Goal: Information Seeking & Learning: Learn about a topic

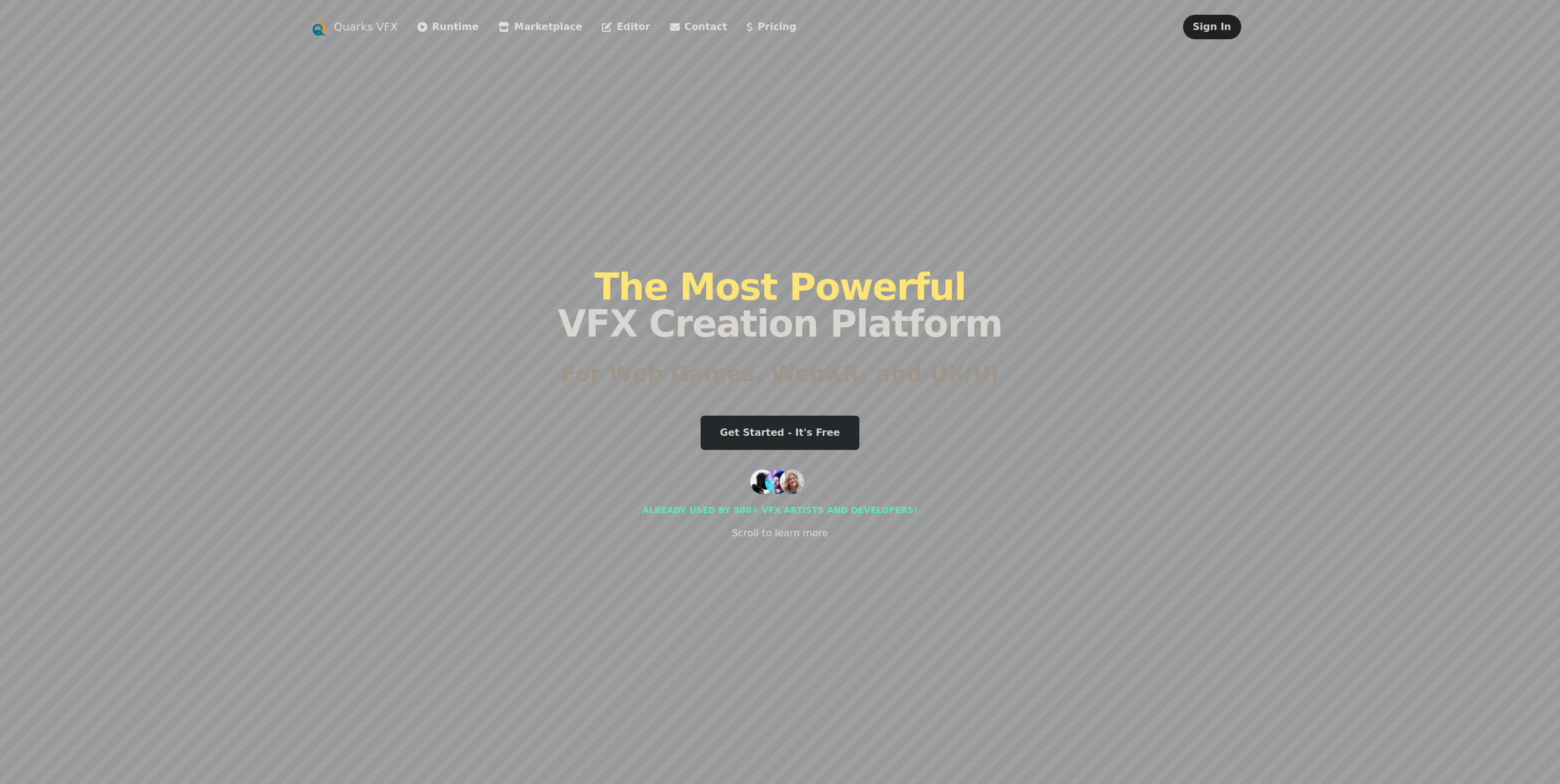
click at [439, 25] on link "Runtime" at bounding box center [448, 27] width 62 height 15
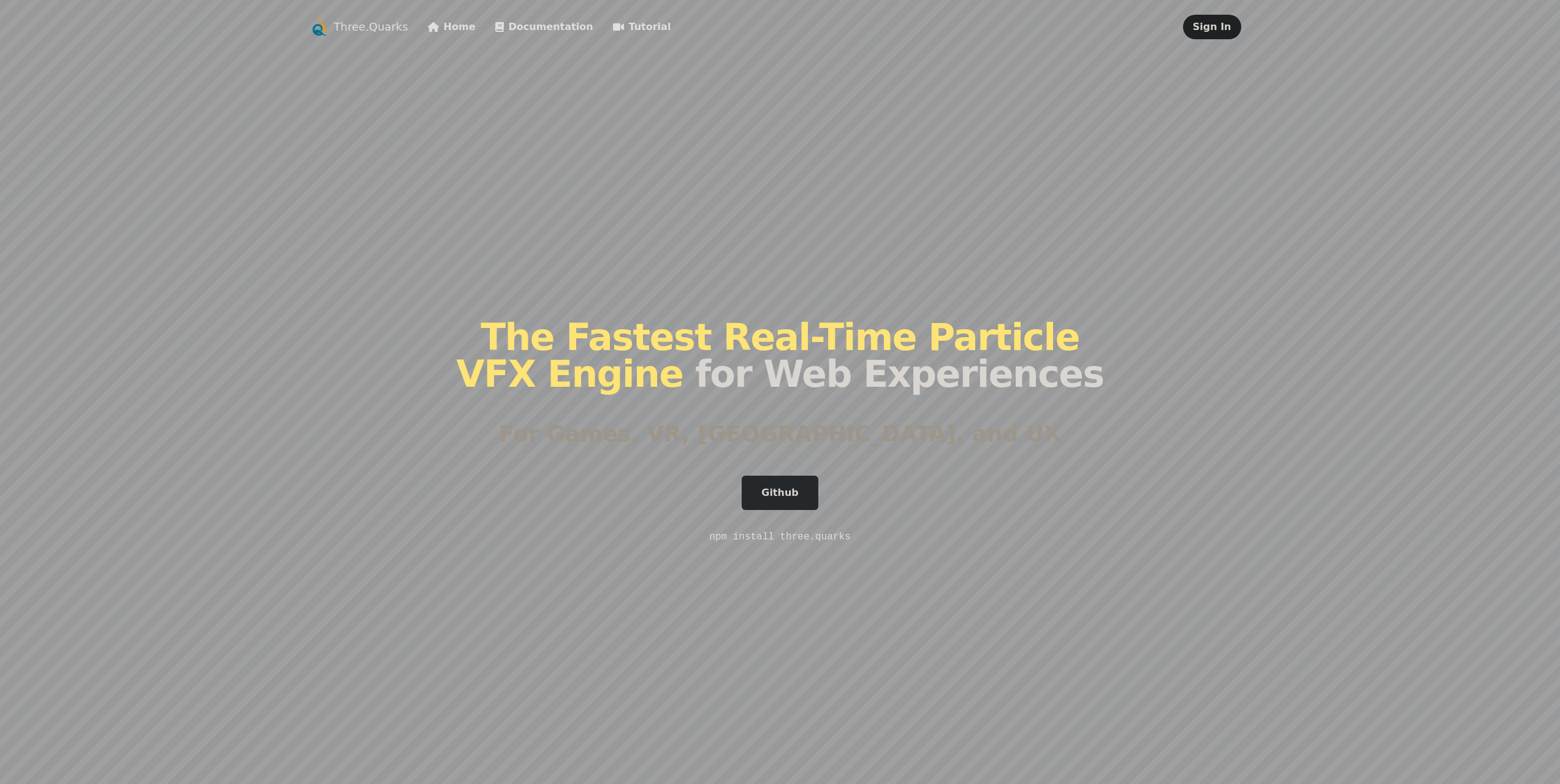
click at [437, 26] on link "Home" at bounding box center [452, 27] width 48 height 15
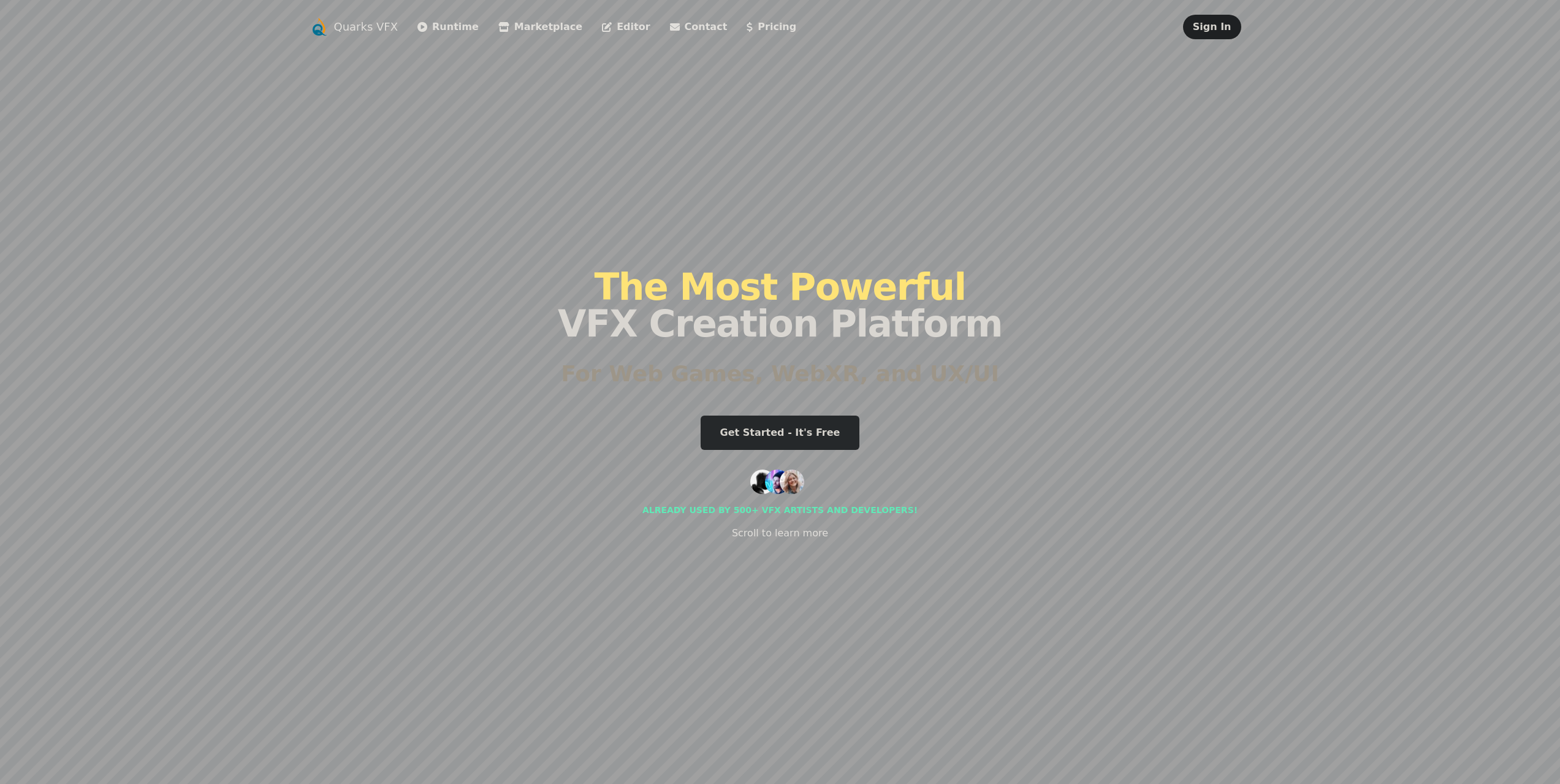
click at [525, 23] on link "Marketplace" at bounding box center [540, 27] width 84 height 15
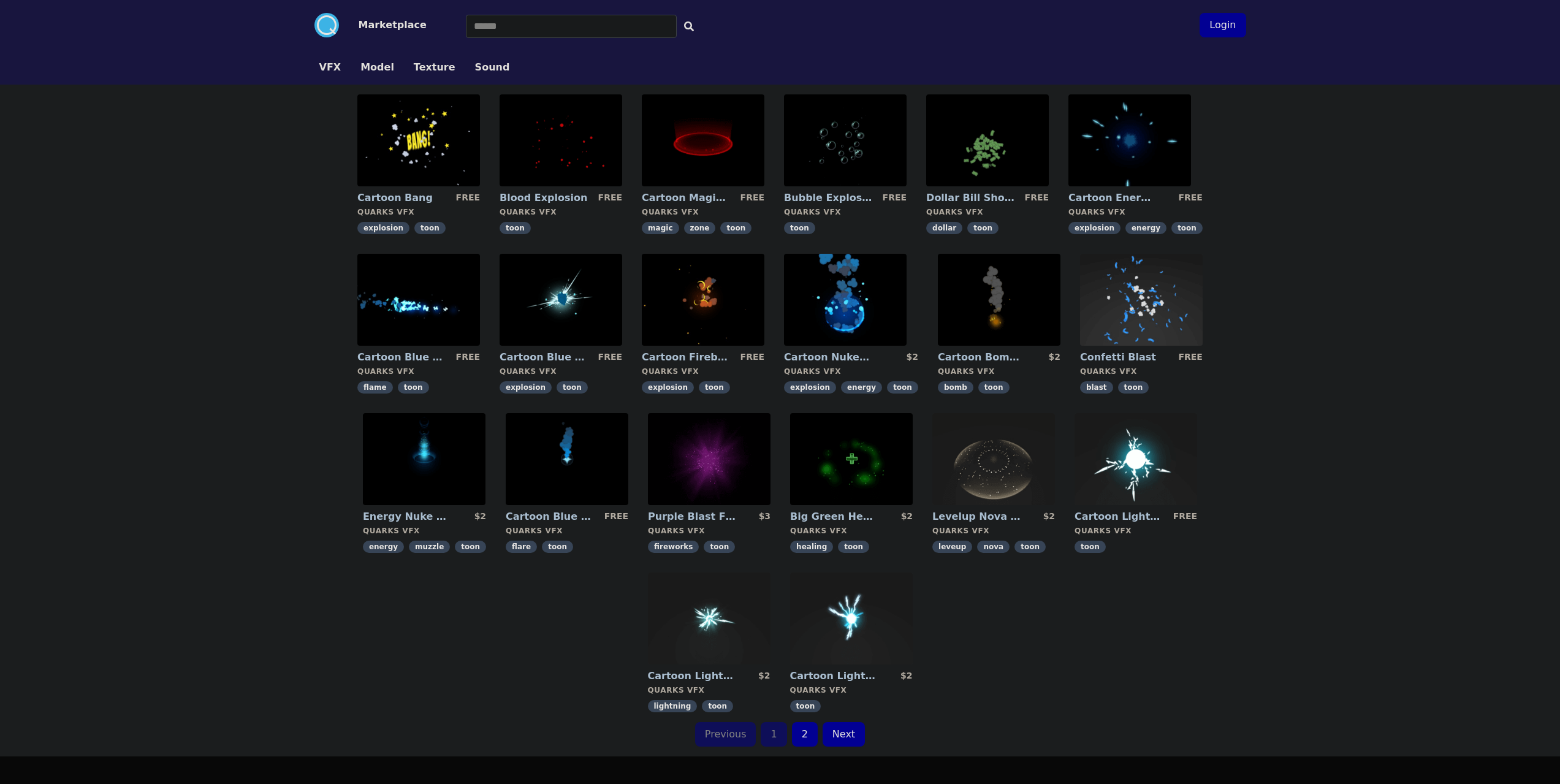
scroll to position [62, 0]
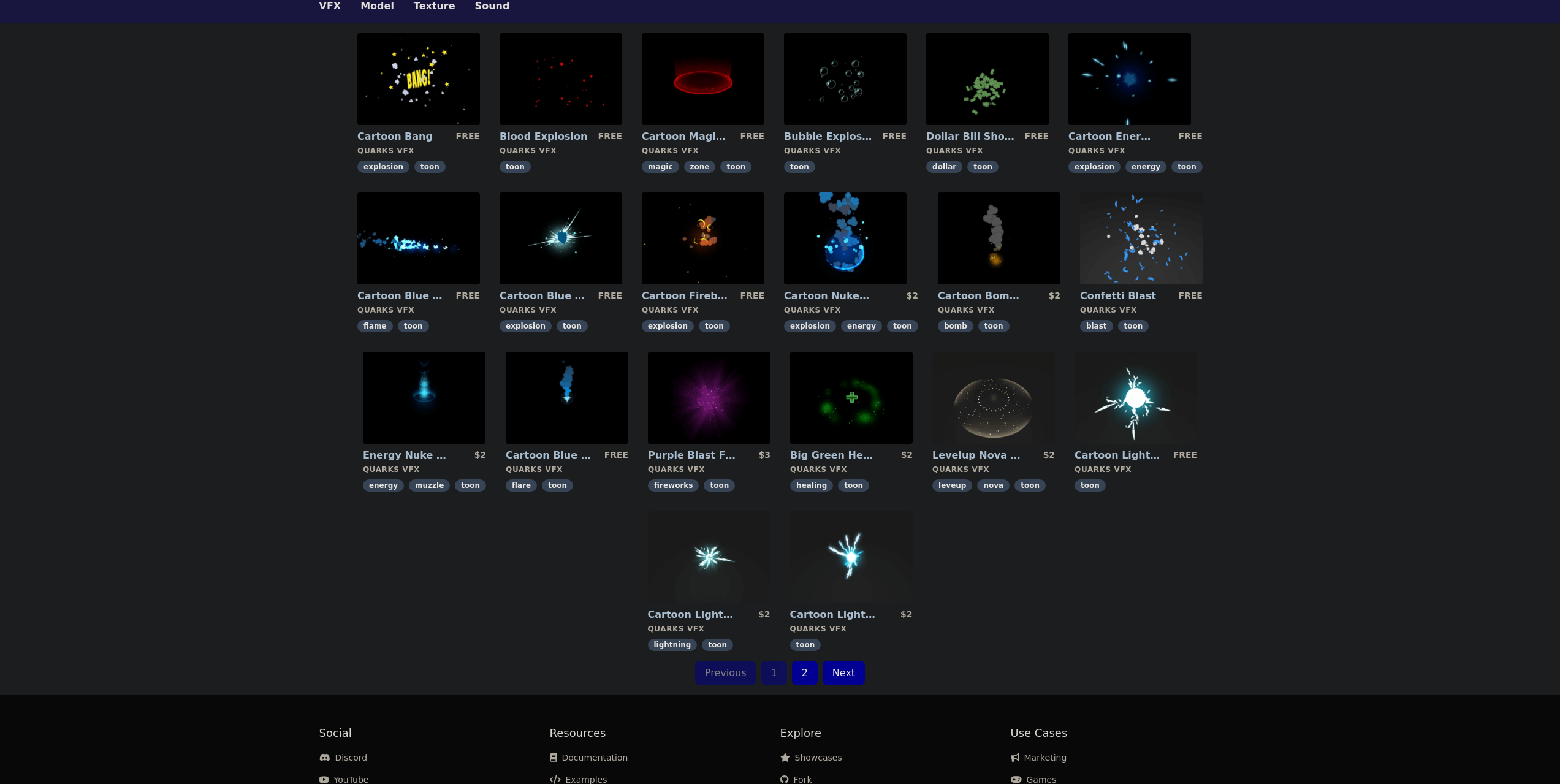
click at [848, 674] on link "Next" at bounding box center [843, 673] width 42 height 25
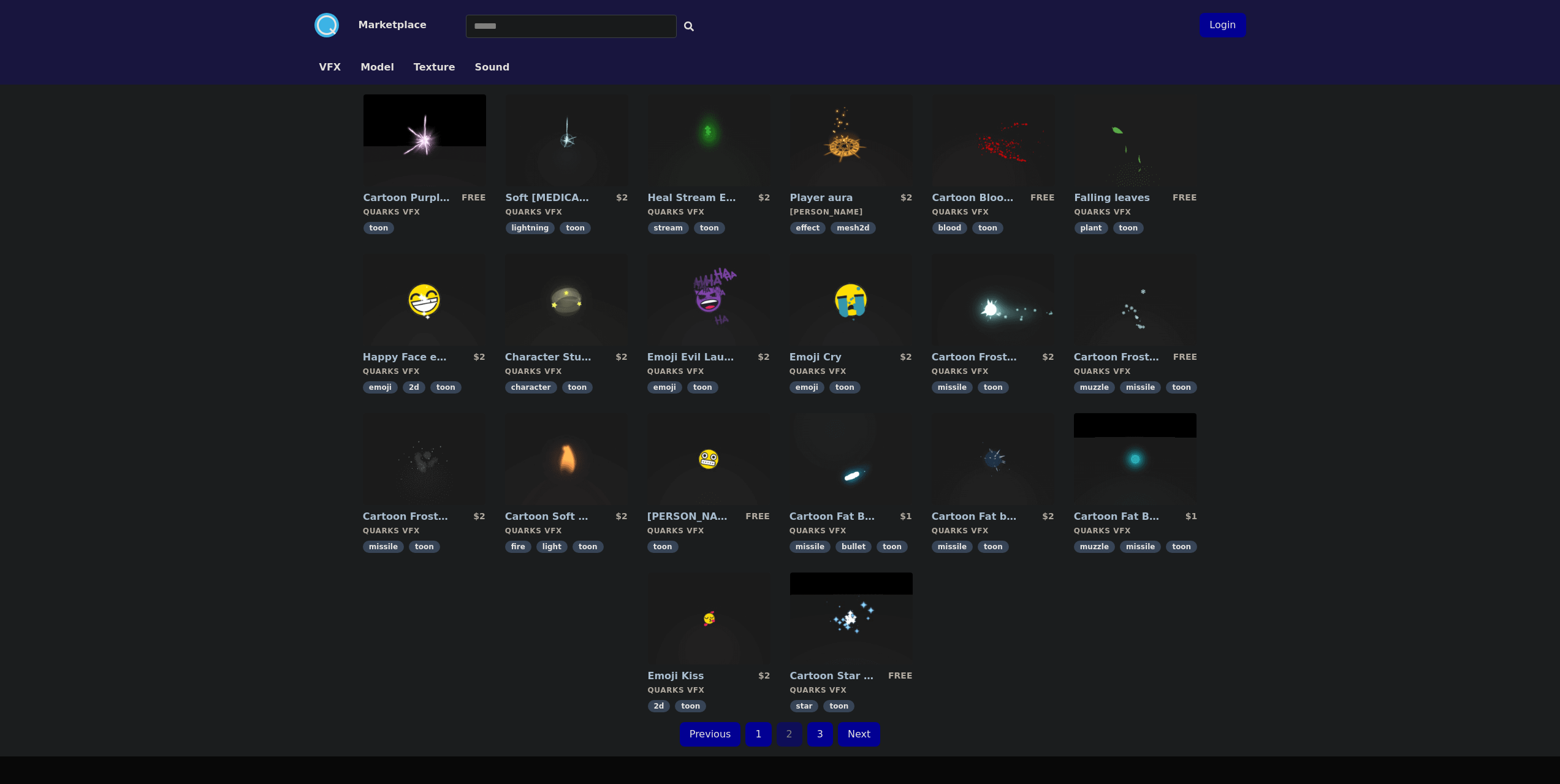
scroll to position [62, 0]
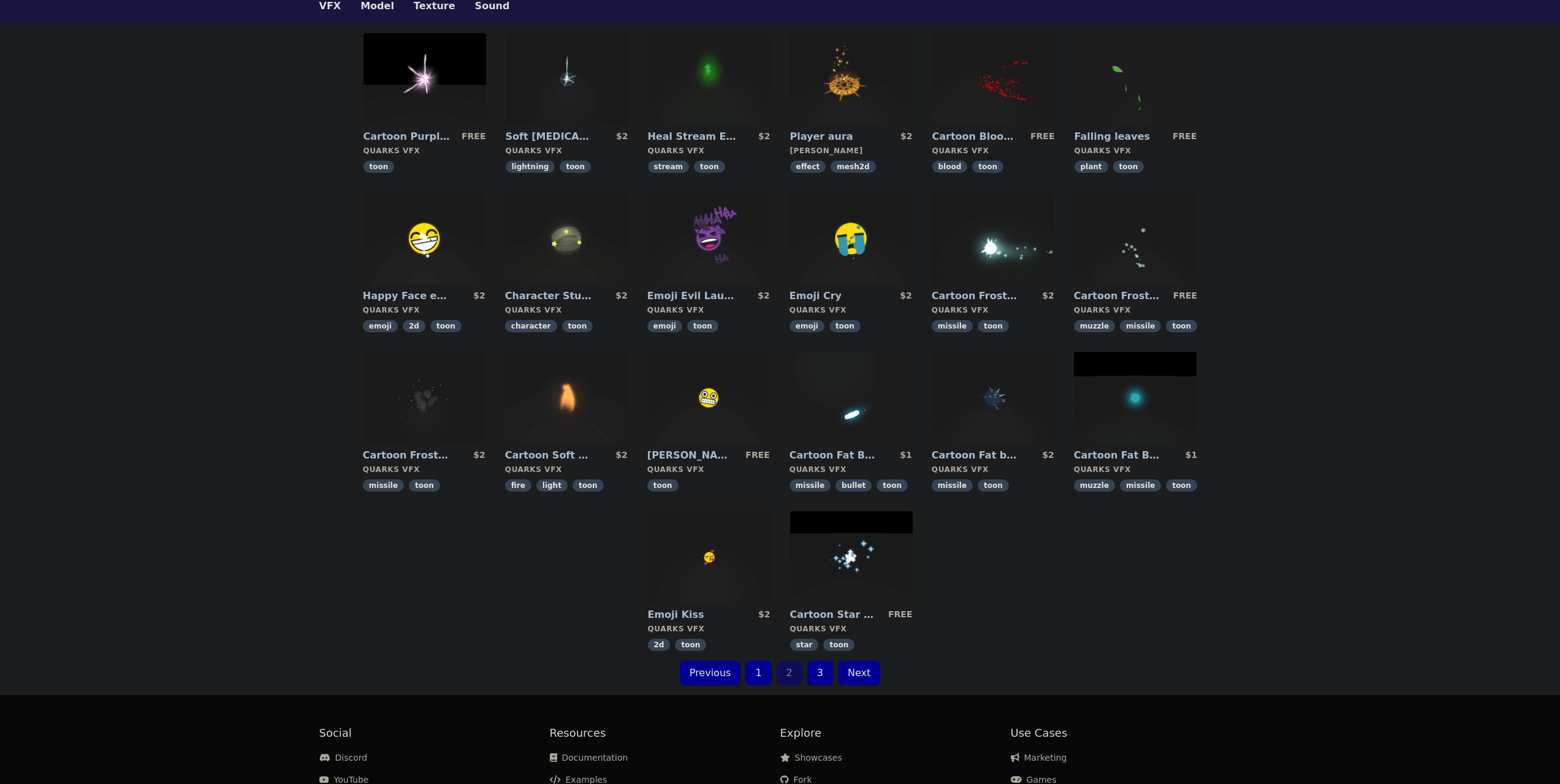
click at [854, 676] on link "Next" at bounding box center [859, 673] width 42 height 25
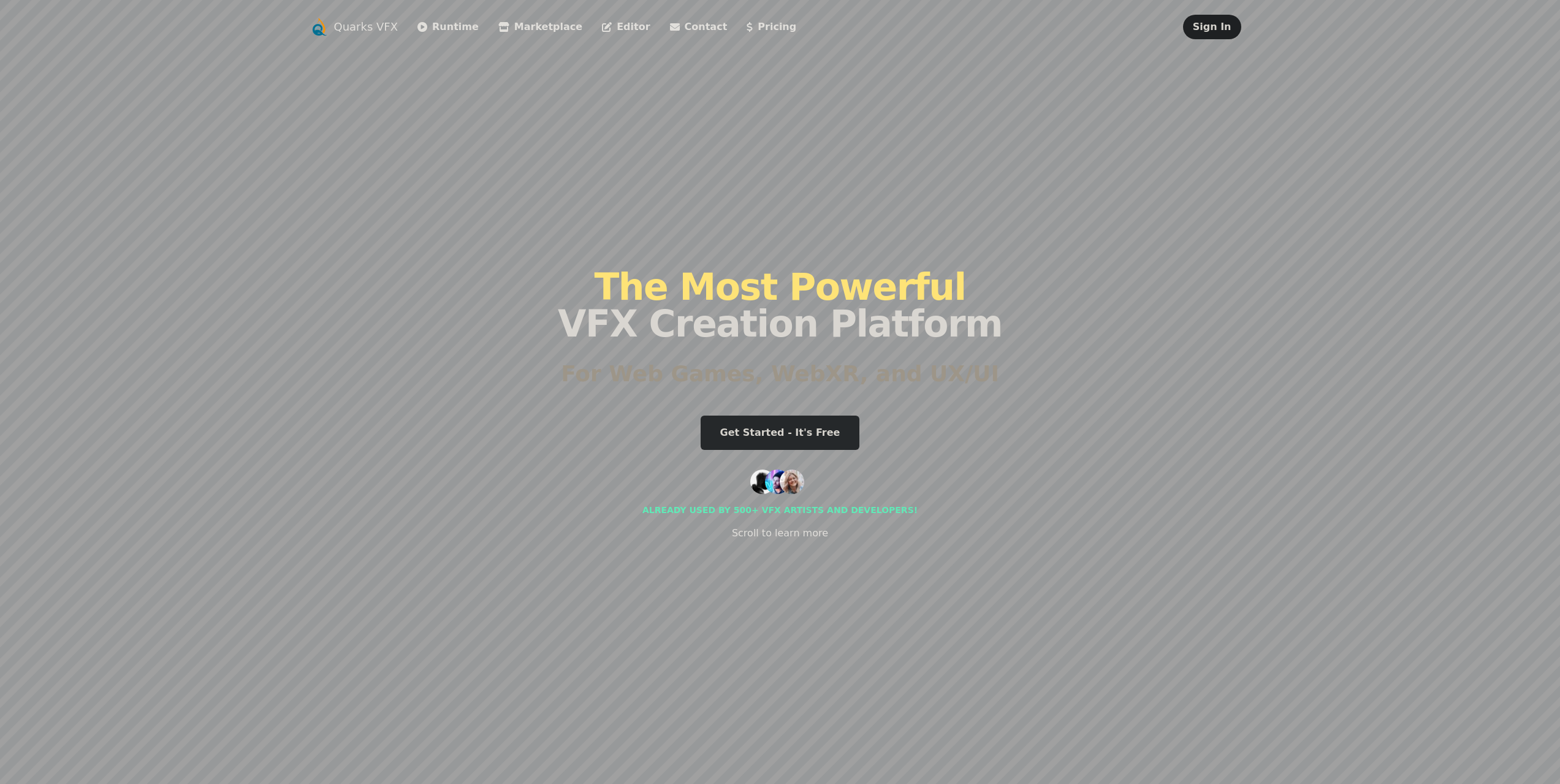
click at [602, 27] on link "Editor" at bounding box center [626, 27] width 48 height 15
click at [747, 26] on link "Pricing" at bounding box center [771, 27] width 50 height 15
